Goal: Task Accomplishment & Management: Manage account settings

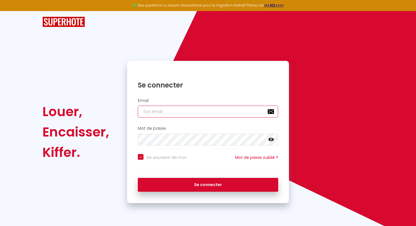
click at [207, 110] on input "email" at bounding box center [208, 112] width 140 height 12
type input "[EMAIL_ADDRESS][DOMAIN_NAME]"
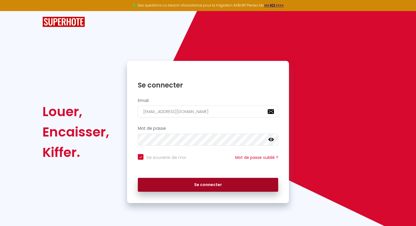
click at [199, 182] on button "Se connecter" at bounding box center [208, 185] width 140 height 14
checkbox input "true"
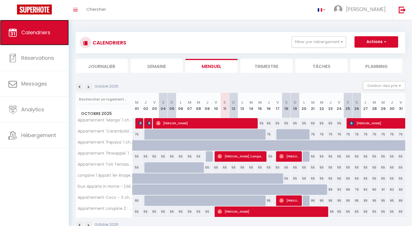
click at [47, 33] on span "Calendriers" at bounding box center [35, 32] width 29 height 7
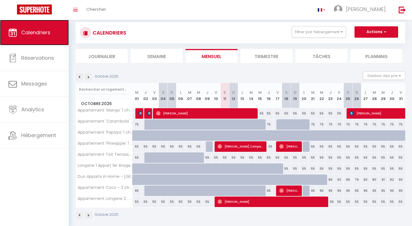
scroll to position [20, 0]
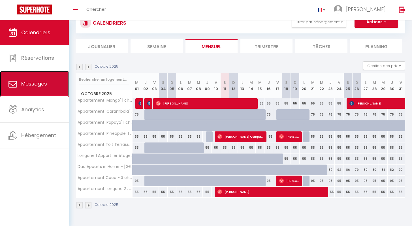
click at [41, 73] on link "Messages" at bounding box center [34, 83] width 69 height 25
select select "message"
